Goal: Task Accomplishment & Management: Use online tool/utility

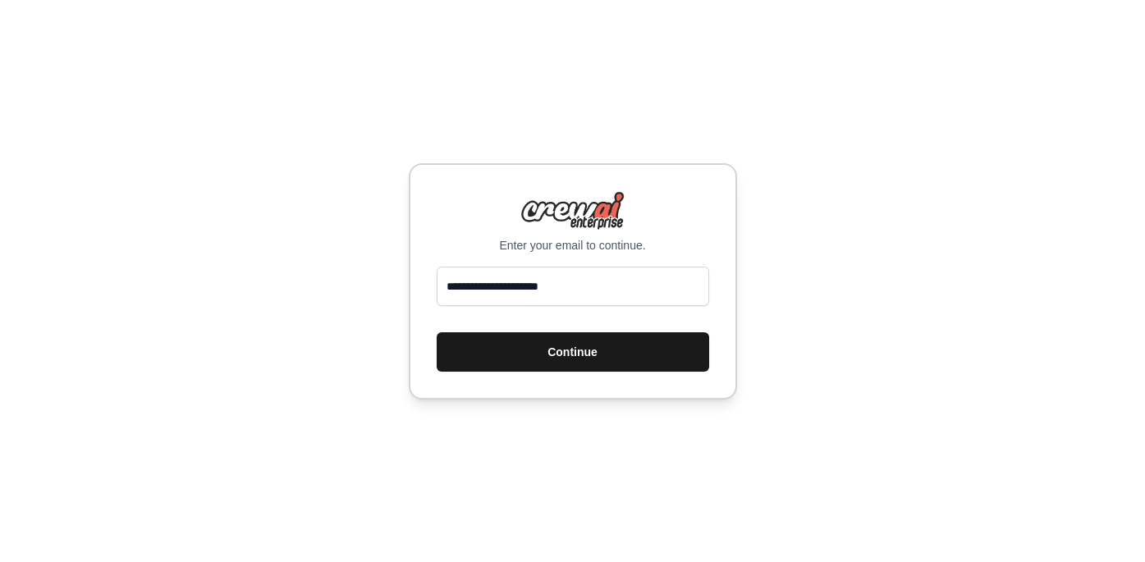
type input "**********"
click at [579, 355] on button "Continue" at bounding box center [573, 351] width 273 height 39
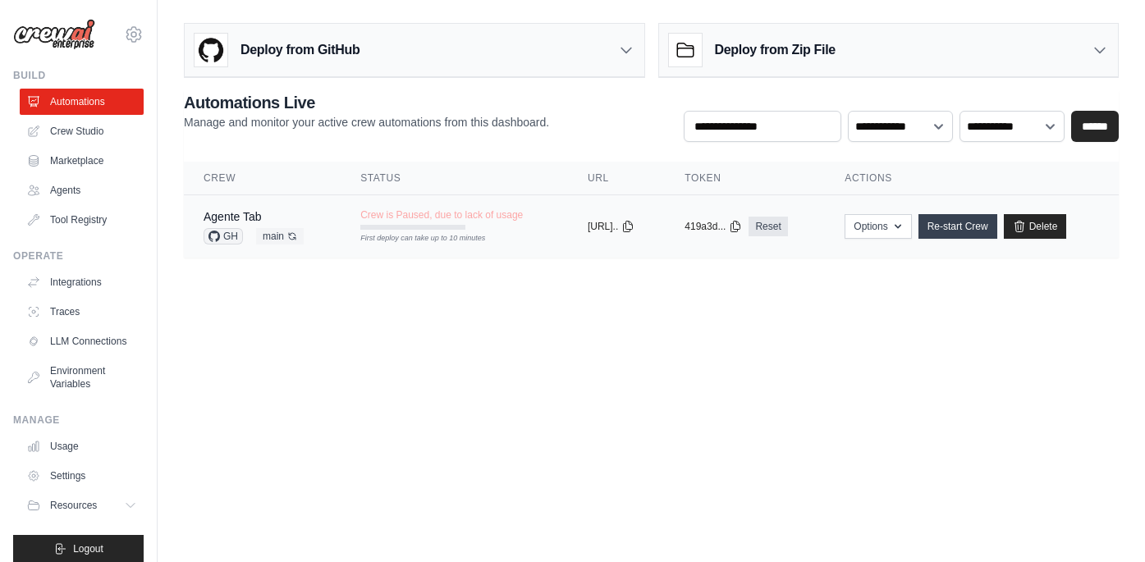
click at [978, 229] on link "Re-start Crew" at bounding box center [958, 226] width 79 height 25
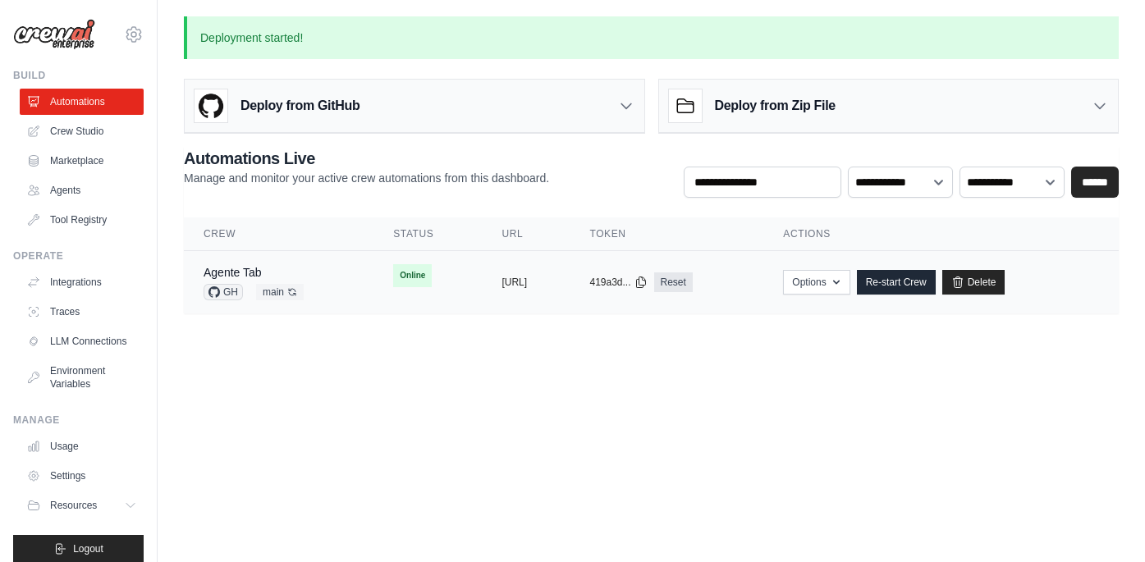
click at [267, 279] on div "Agente Tab" at bounding box center [254, 272] width 100 height 16
